Goal: Complete application form: Complete application form

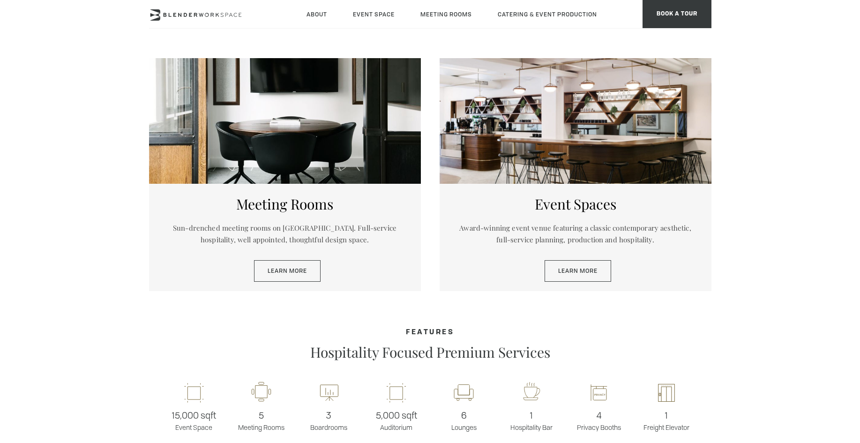
scroll to position [469, 0]
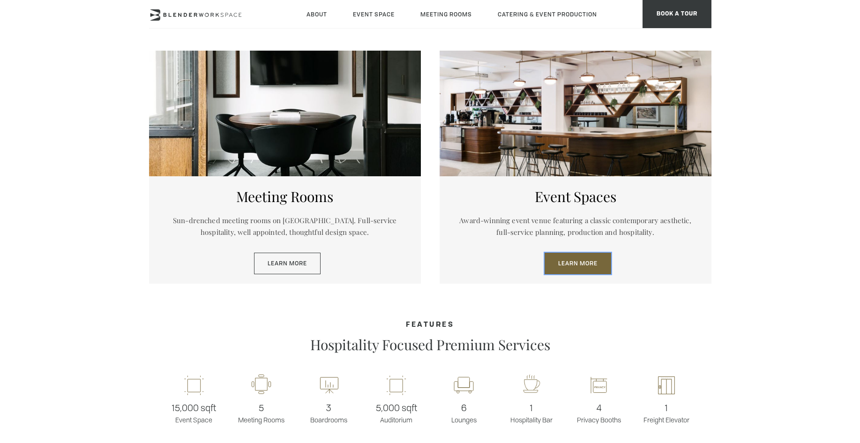
click at [577, 264] on link "Learn More" at bounding box center [578, 264] width 67 height 22
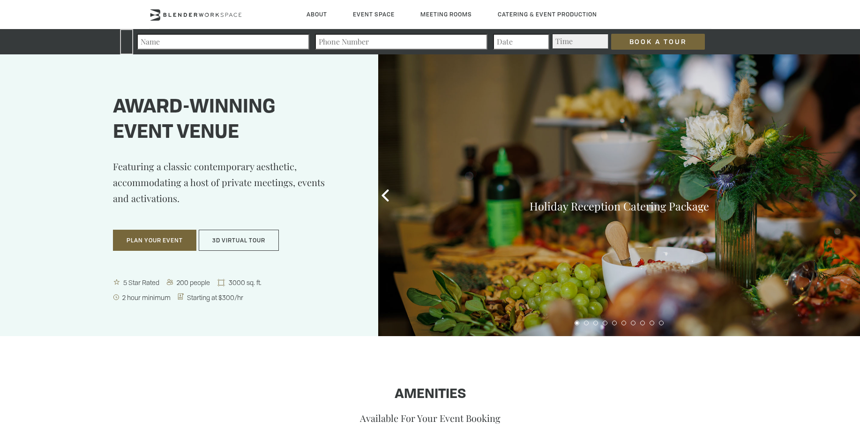
click at [851, 194] on icon at bounding box center [853, 195] width 12 height 12
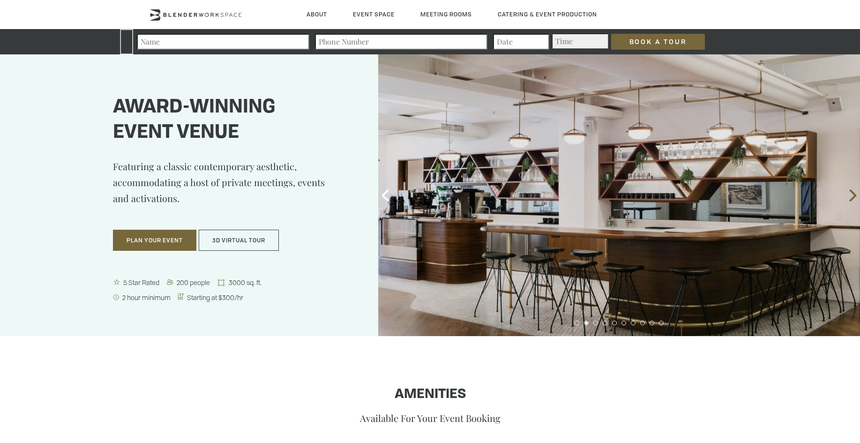
click at [851, 194] on icon at bounding box center [853, 195] width 12 height 12
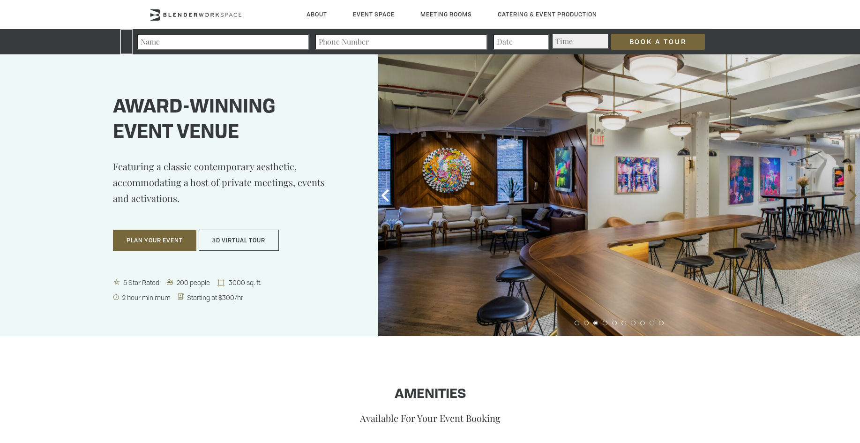
click at [851, 194] on icon at bounding box center [853, 195] width 12 height 12
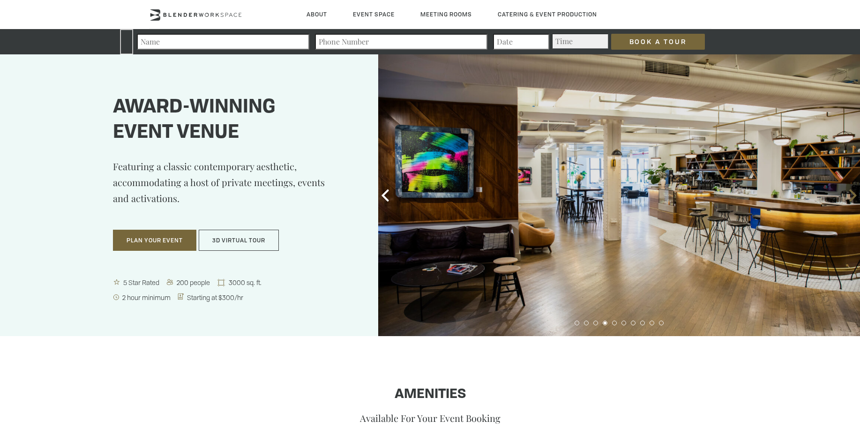
click at [851, 194] on icon at bounding box center [853, 195] width 12 height 12
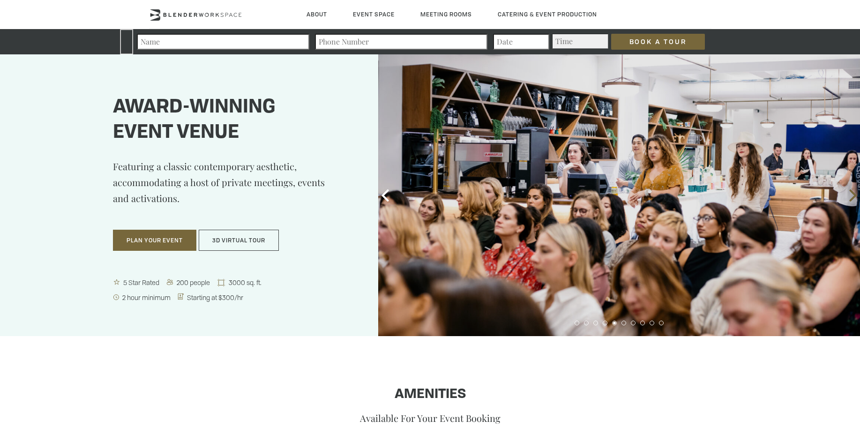
click at [851, 194] on icon at bounding box center [853, 195] width 12 height 12
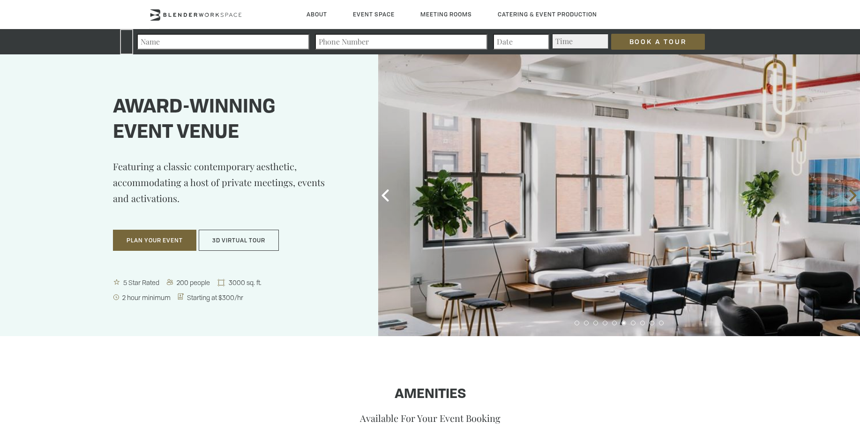
click at [851, 194] on icon at bounding box center [853, 195] width 12 height 12
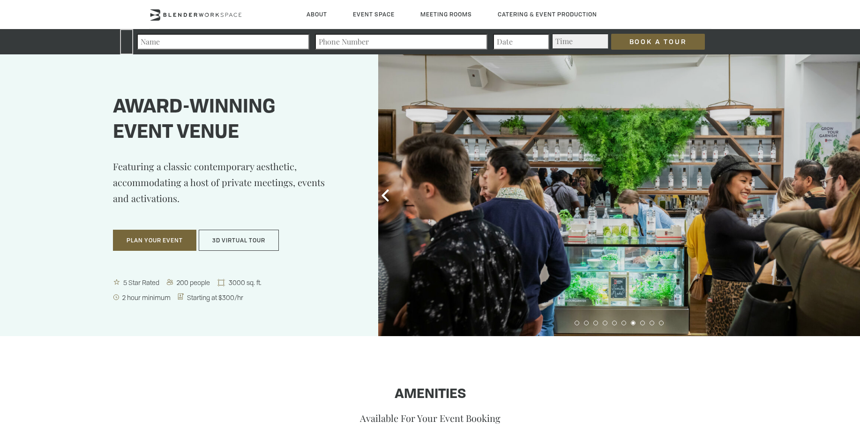
click at [851, 194] on icon at bounding box center [853, 195] width 12 height 12
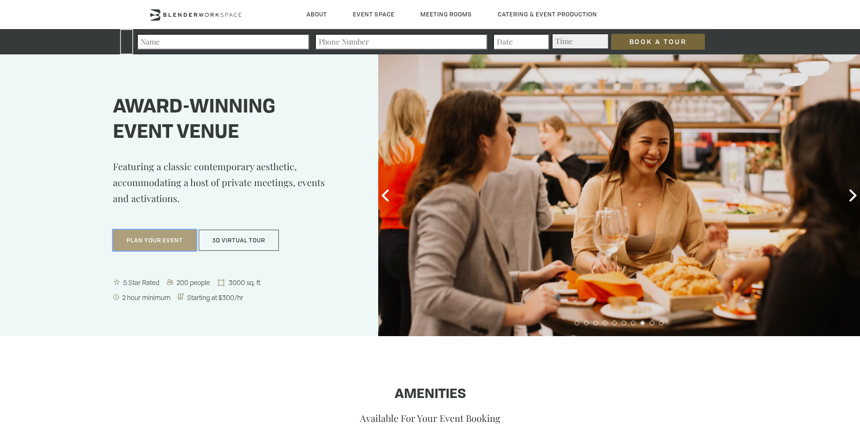
click at [151, 242] on button "Plan Your Event" at bounding box center [154, 241] width 83 height 22
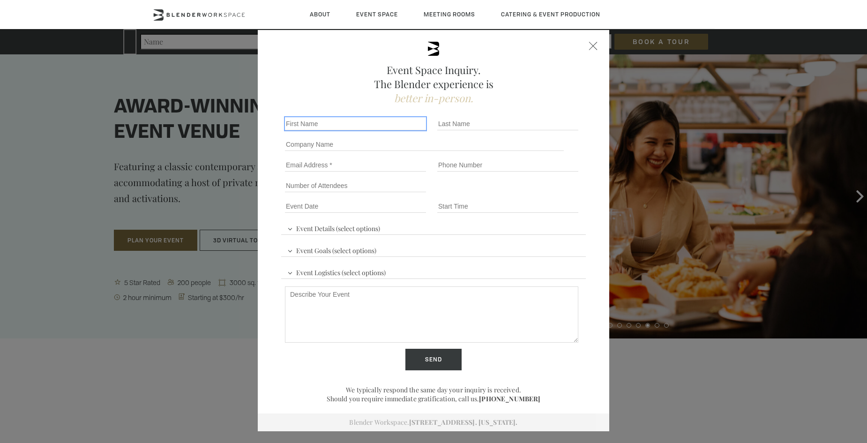
click at [287, 123] on input "First name *" at bounding box center [355, 123] width 141 height 13
type input "deirdre"
type input "leibrock"
type input "dl7park@yahoo.com"
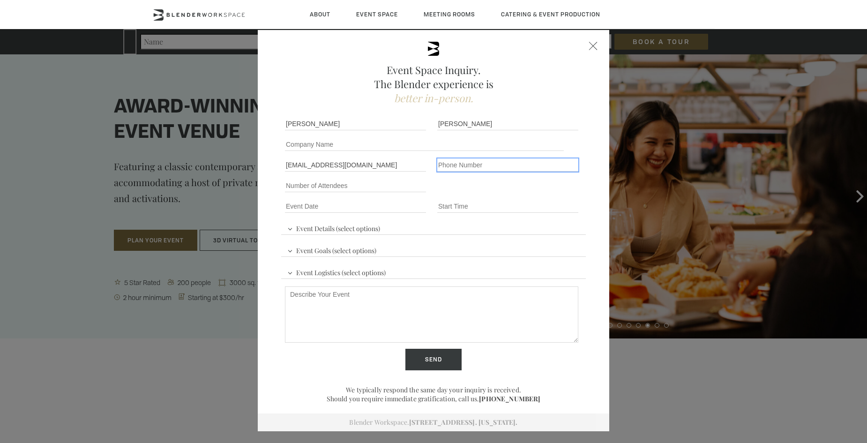
type input "16463376455"
click at [590, 44] on div at bounding box center [593, 46] width 8 height 8
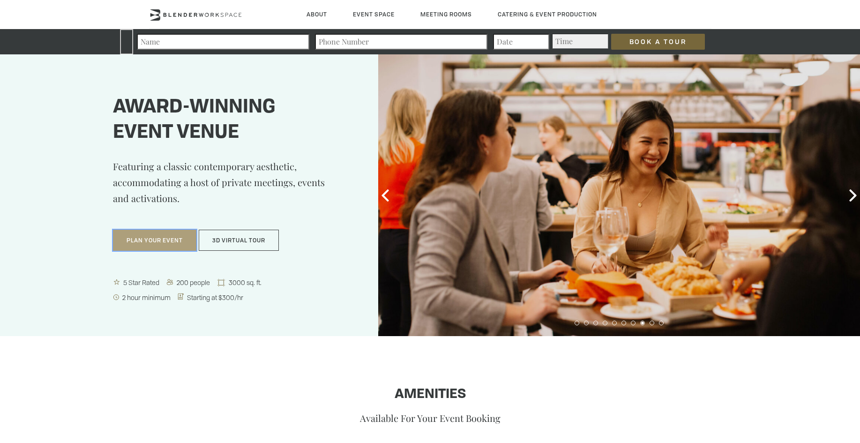
click at [155, 239] on button "Plan Your Event" at bounding box center [154, 241] width 83 height 22
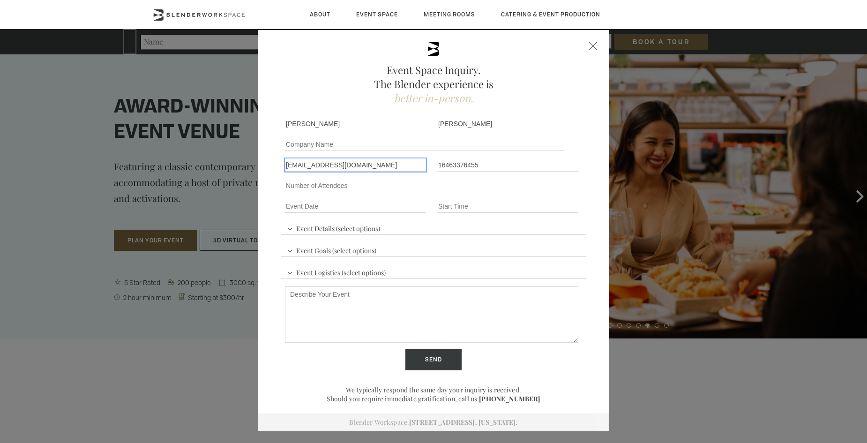
click at [287, 169] on input "dl7park@yahoo.com" at bounding box center [355, 164] width 141 height 13
type input "deirdre.leibrock@radnet.com"
click at [307, 207] on input "Event Date *" at bounding box center [355, 206] width 141 height 13
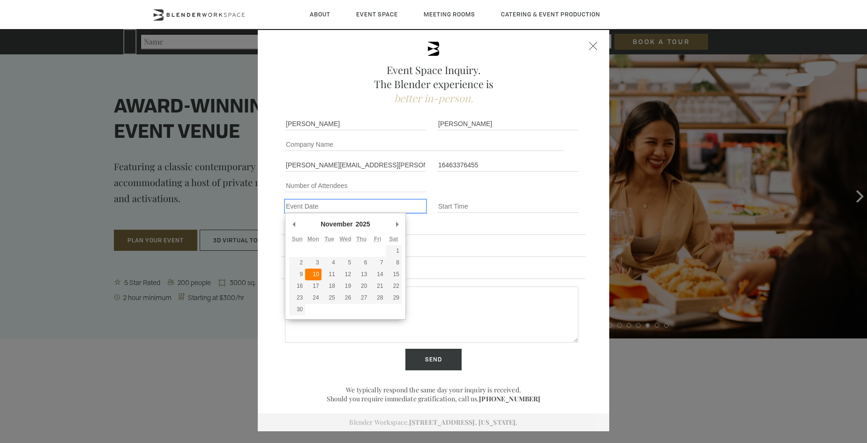
type div "2025-11-10"
type input "11/10/2025"
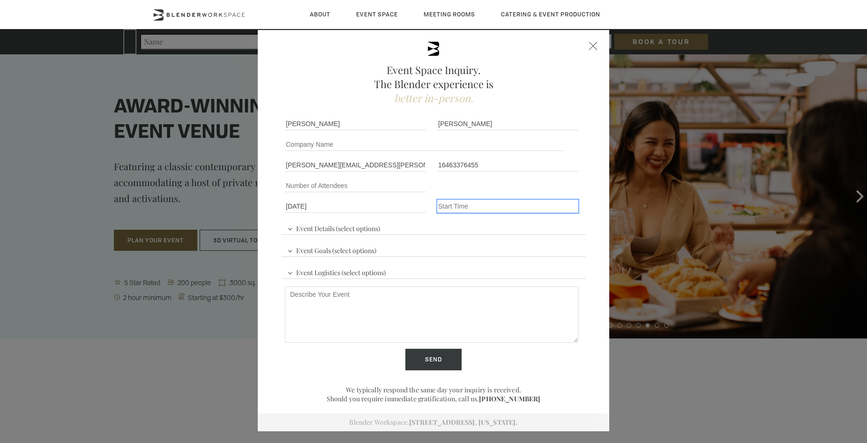
click at [450, 202] on input "Event Time" at bounding box center [507, 206] width 141 height 13
type input "6:30"
click at [314, 228] on span "Event Details (select options)" at bounding box center [334, 227] width 98 height 14
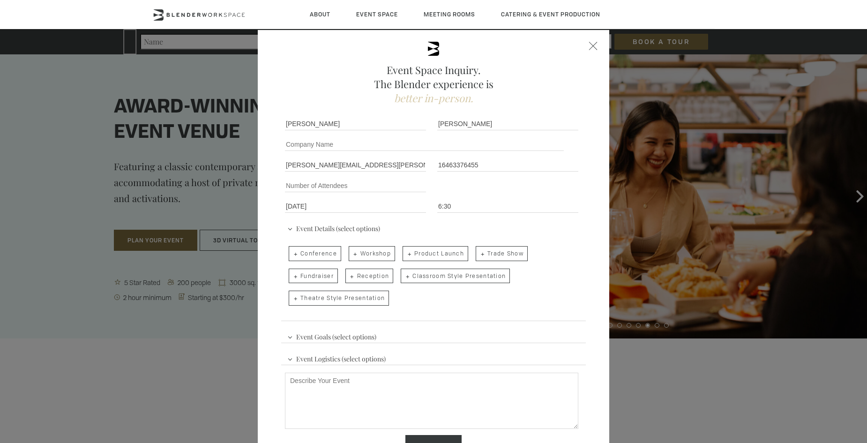
click at [365, 278] on span "Reception" at bounding box center [369, 276] width 48 height 15
click at [348, 278] on input "Reception" at bounding box center [345, 271] width 6 height 13
checkbox input "true"
click at [307, 340] on span "Event Goals (select options)" at bounding box center [332, 336] width 94 height 14
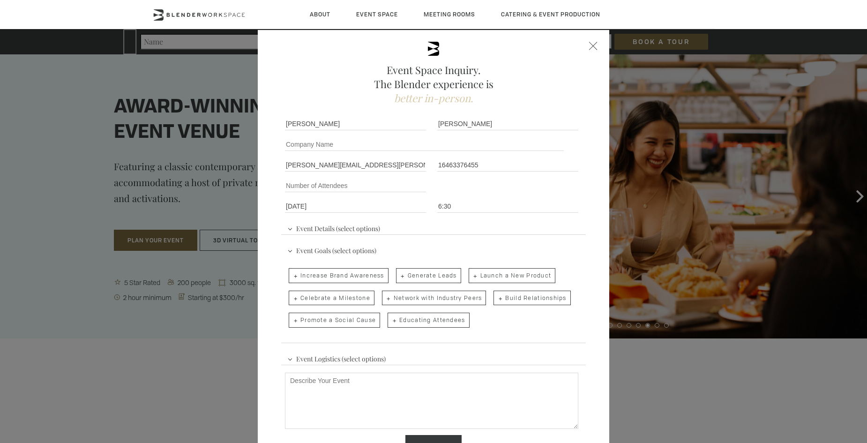
click at [323, 299] on span "Celebrate a Milestone" at bounding box center [332, 298] width 86 height 15
click at [291, 299] on input "Celebrate a Milestone" at bounding box center [288, 293] width 6 height 13
checkbox input "true"
click at [313, 359] on span "Event Logistics (select options)" at bounding box center [336, 358] width 103 height 14
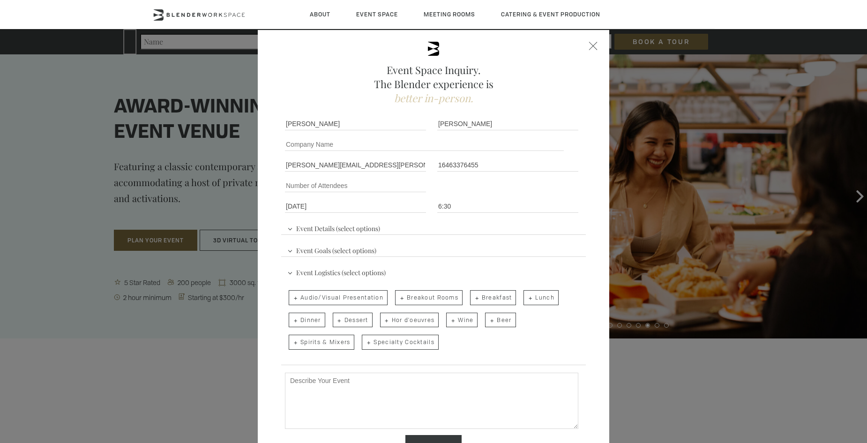
click at [288, 228] on span "Event Details (select options)" at bounding box center [334, 227] width 98 height 14
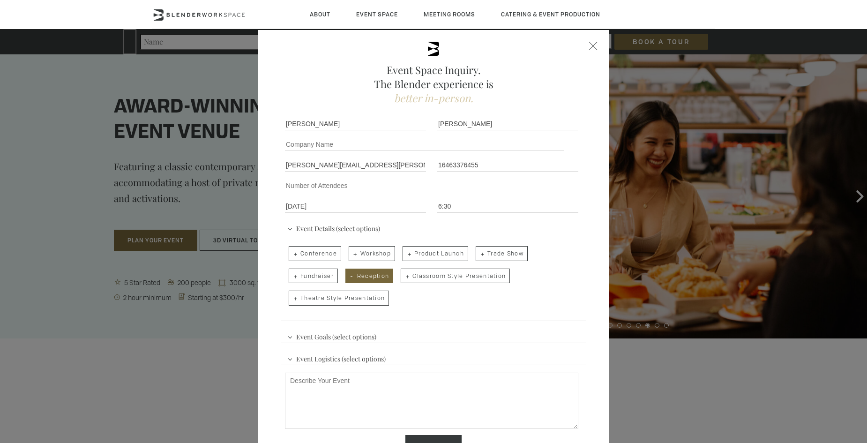
click at [359, 274] on span "Reception" at bounding box center [369, 276] width 48 height 15
click at [348, 274] on input "Reception" at bounding box center [345, 271] width 6 height 13
click at [359, 274] on span "Reception" at bounding box center [369, 276] width 48 height 15
click at [348, 274] on input "Reception" at bounding box center [345, 271] width 6 height 13
click at [359, 274] on span "Reception" at bounding box center [369, 276] width 48 height 15
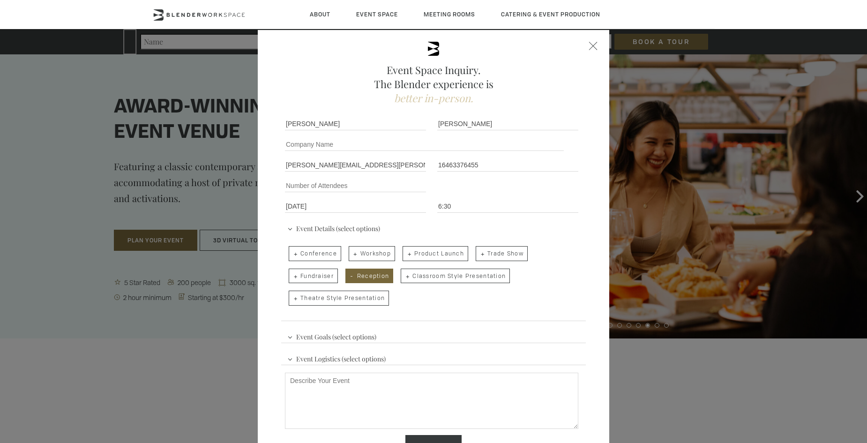
click at [348, 274] on input "Reception" at bounding box center [345, 271] width 6 height 13
click at [359, 276] on span "Reception" at bounding box center [369, 276] width 48 height 15
click at [348, 276] on input "Reception" at bounding box center [345, 271] width 6 height 13
checkbox input "true"
click at [286, 336] on span "Event Goals (select options)" at bounding box center [332, 336] width 94 height 14
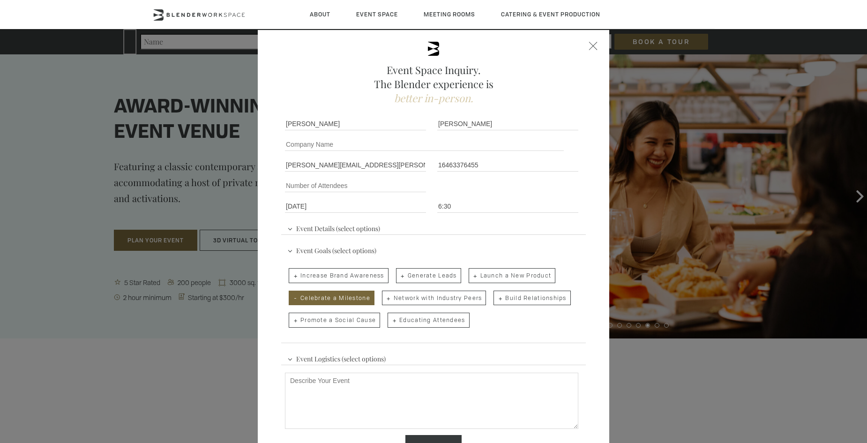
click at [420, 322] on span "Educating Attendees" at bounding box center [429, 320] width 82 height 15
click at [390, 322] on input "Educating Attendees" at bounding box center [387, 315] width 6 height 13
checkbox input "true"
click at [288, 357] on span "Event Logistics (select options)" at bounding box center [336, 358] width 103 height 14
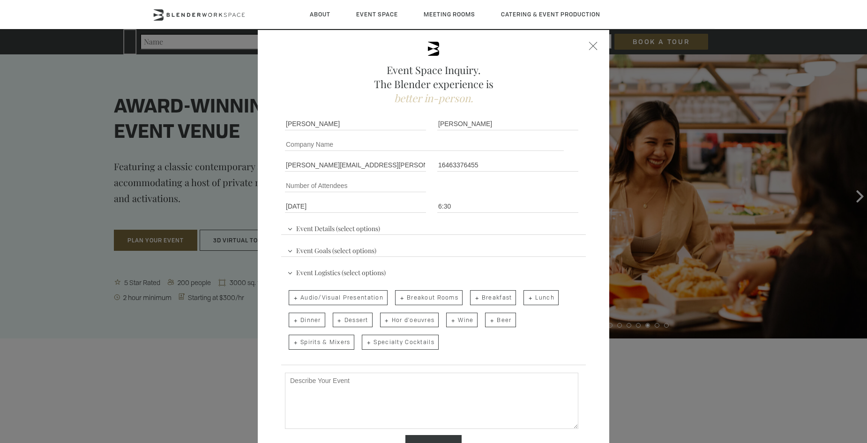
click at [324, 298] on span "Audio/Visual Presentation" at bounding box center [338, 297] width 99 height 15
click at [291, 298] on input "Audio/Visual Presentation" at bounding box center [288, 292] width 6 height 13
checkbox input "true"
click at [404, 323] on span "Hor d'oeuvres" at bounding box center [409, 320] width 59 height 15
click at [383, 322] on input "Hor d'oeuvres" at bounding box center [379, 315] width 6 height 13
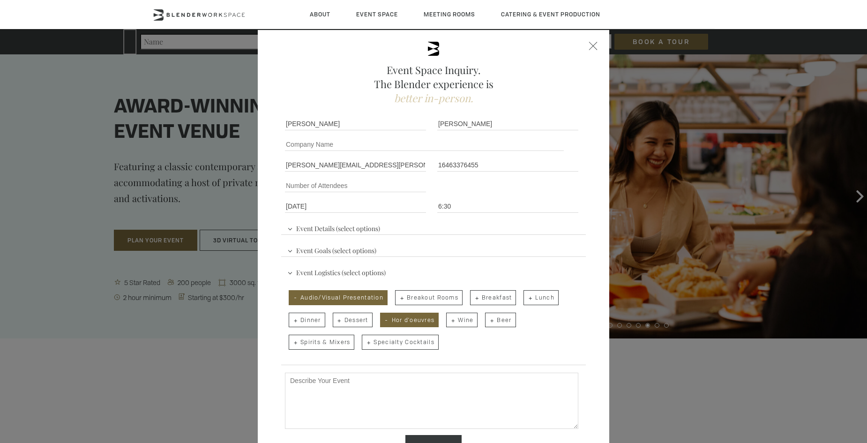
checkbox input "true"
click at [458, 323] on span "Wine" at bounding box center [461, 320] width 31 height 15
click at [449, 322] on input "Wine" at bounding box center [446, 315] width 6 height 13
checkbox input "true"
click at [500, 322] on span "Beer" at bounding box center [500, 320] width 30 height 15
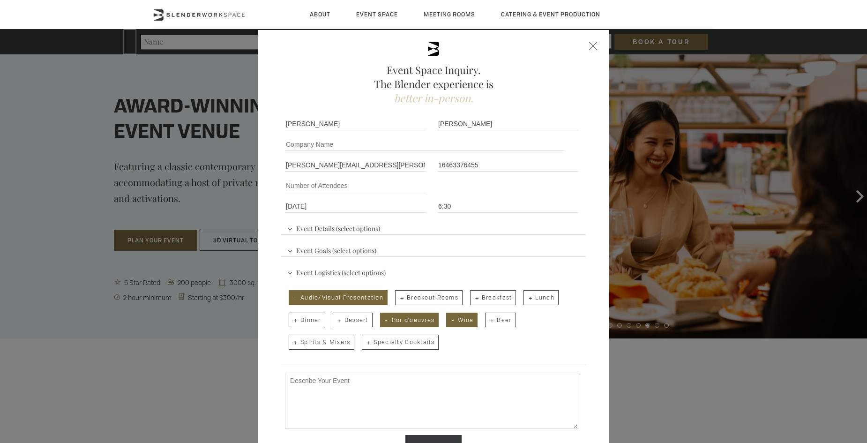
click at [488, 322] on input "Beer" at bounding box center [484, 315] width 6 height 13
checkbox input "true"
click at [308, 342] on span "Spirits & Mixers" at bounding box center [322, 342] width 66 height 15
click at [291, 342] on input "Spirits & Mixers" at bounding box center [288, 337] width 6 height 13
checkbox input "true"
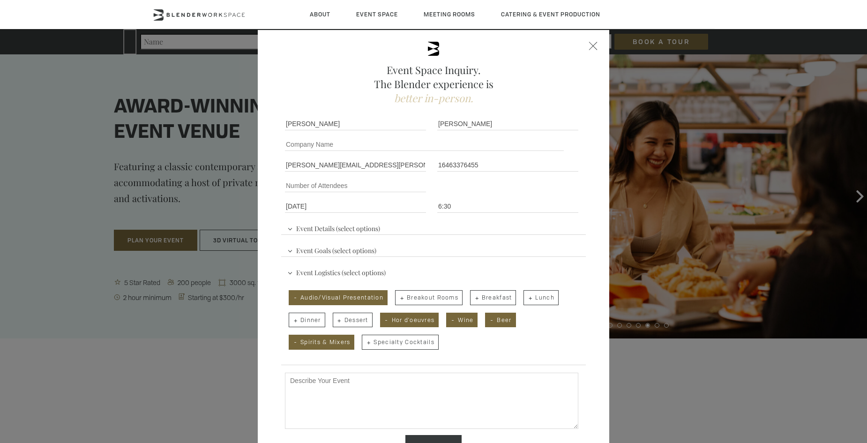
click at [287, 383] on textarea "Describe Your Event" at bounding box center [431, 401] width 293 height 56
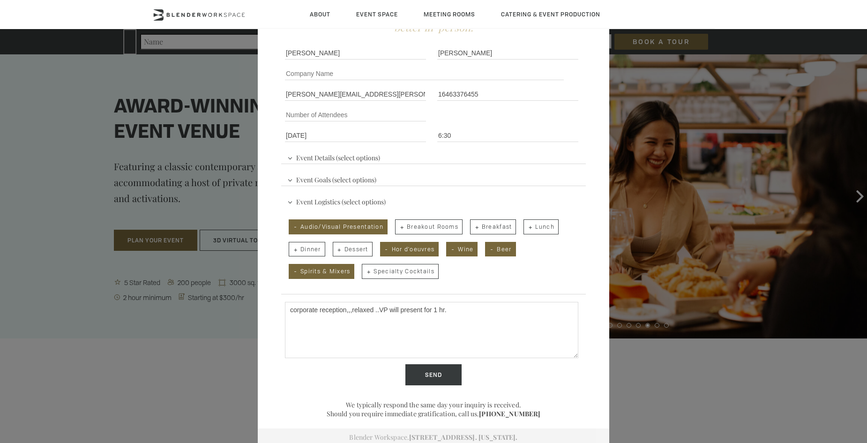
scroll to position [74, 0]
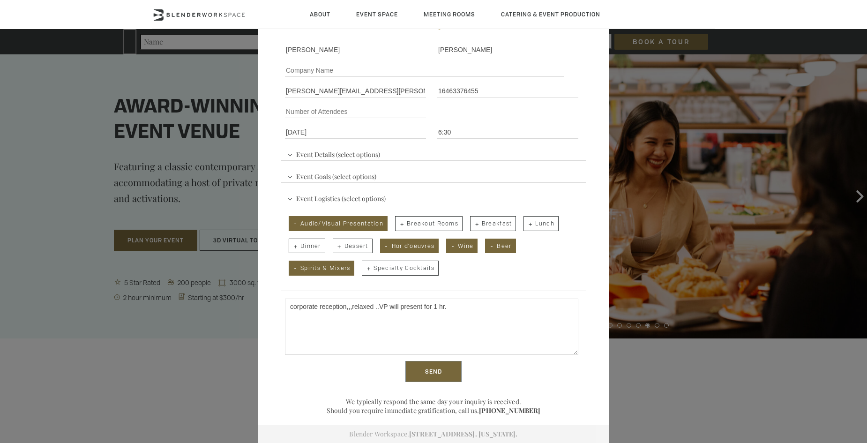
type textarea "corporate reception,,,relaxed ..VP will present for 1 hr."
click at [431, 370] on input "Send" at bounding box center [433, 372] width 56 height 22
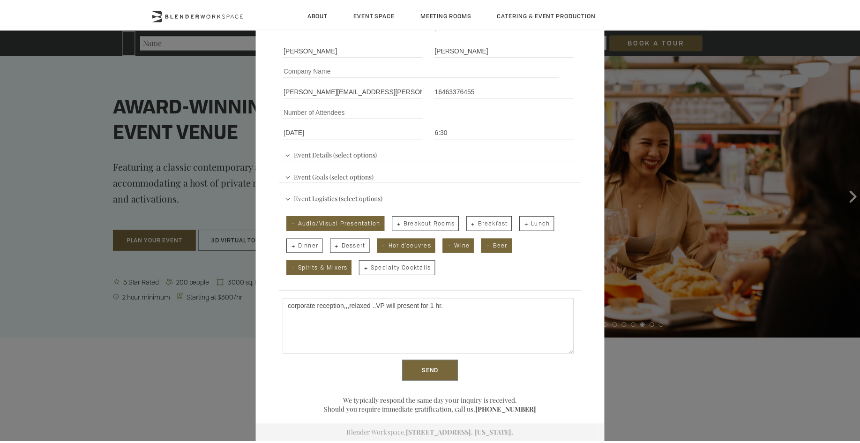
scroll to position [0, 0]
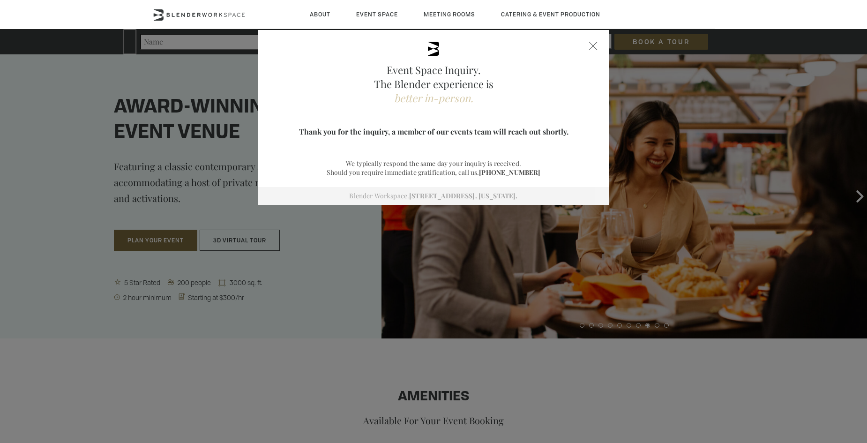
click at [592, 46] on div at bounding box center [593, 46] width 8 height 8
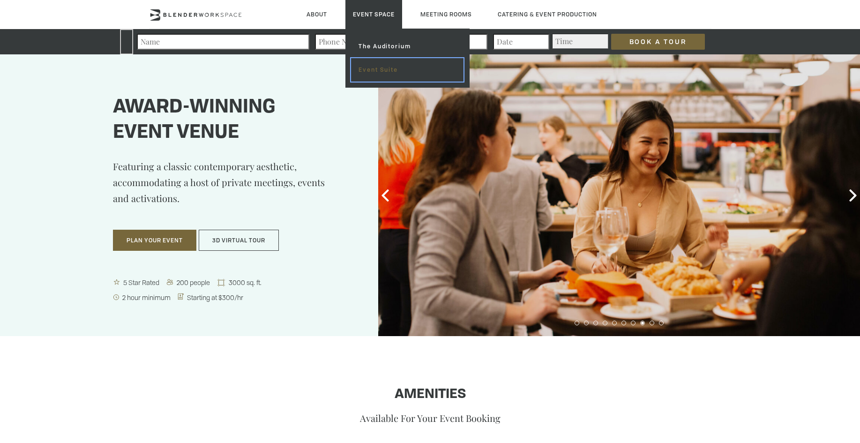
click at [370, 70] on link "Event Suite" at bounding box center [407, 69] width 112 height 23
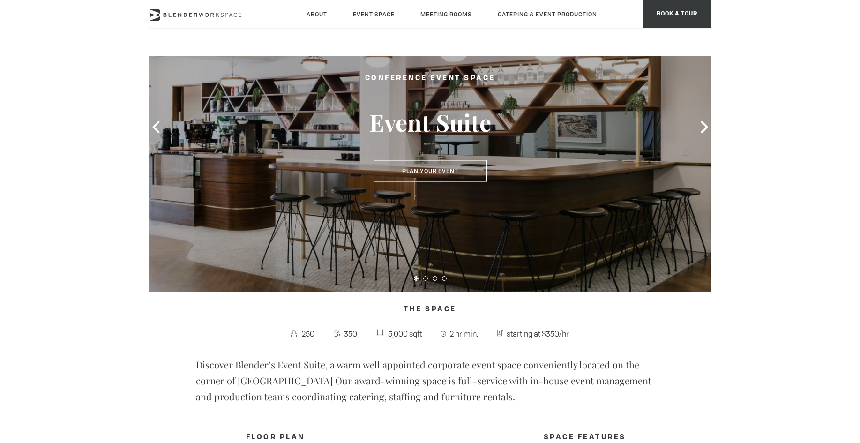
scroll to position [47, 0]
